Goal: Navigation & Orientation: Find specific page/section

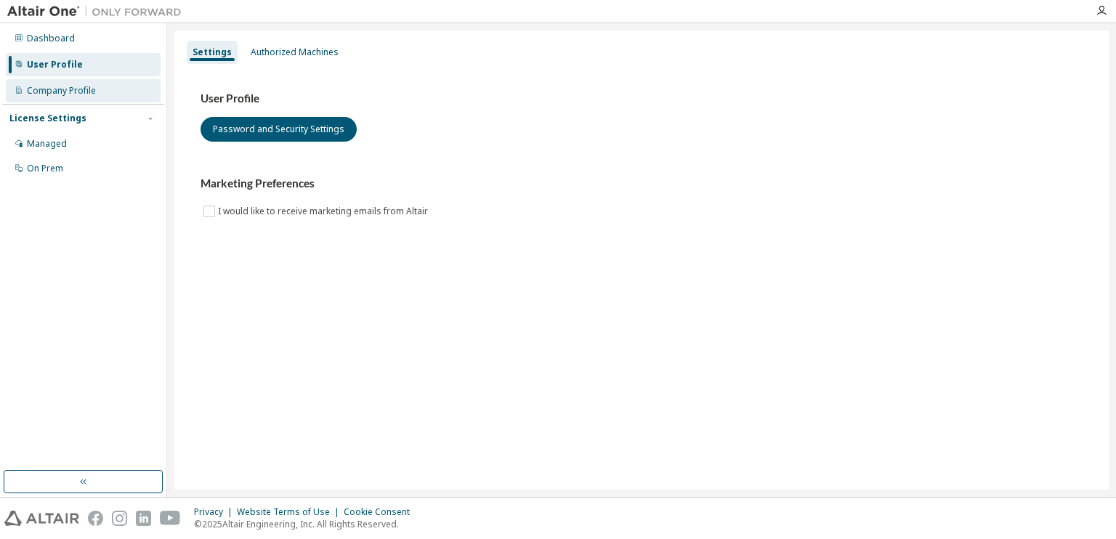
click at [58, 95] on div "Company Profile" at bounding box center [61, 91] width 69 height 12
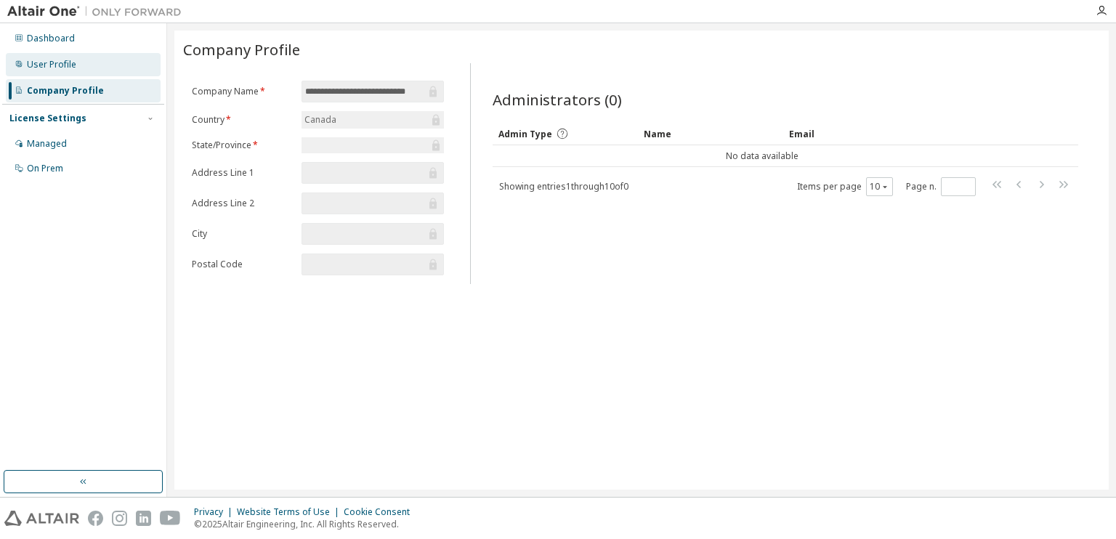
click at [95, 54] on div "User Profile" at bounding box center [83, 64] width 155 height 23
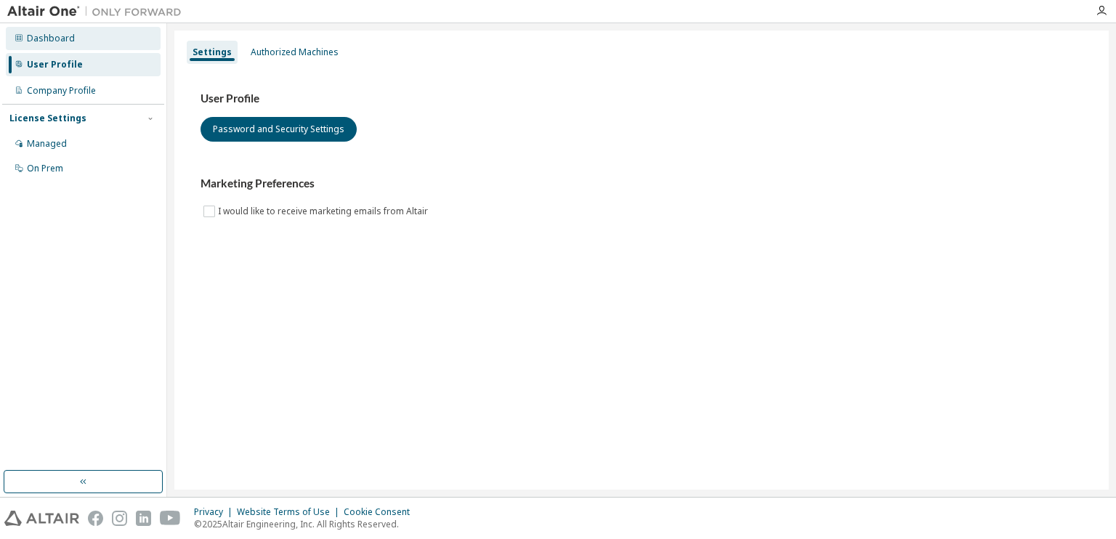
click at [81, 41] on div "Dashboard" at bounding box center [83, 38] width 155 height 23
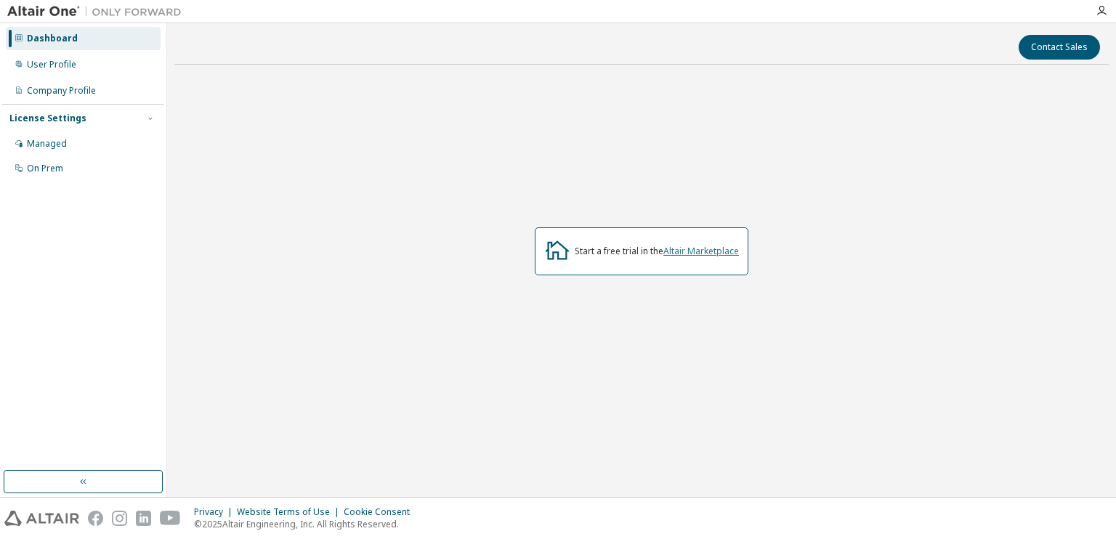
click at [684, 253] on link "Altair Marketplace" at bounding box center [701, 251] width 76 height 12
